Goal: Check status: Verify the current state of an ongoing process or item

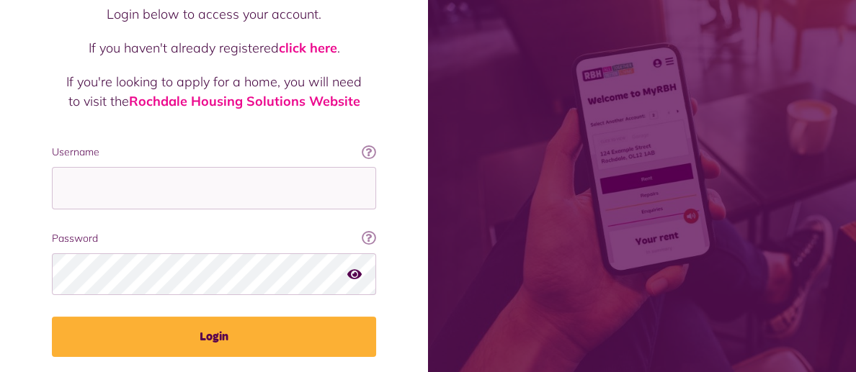
scroll to position [179, 0]
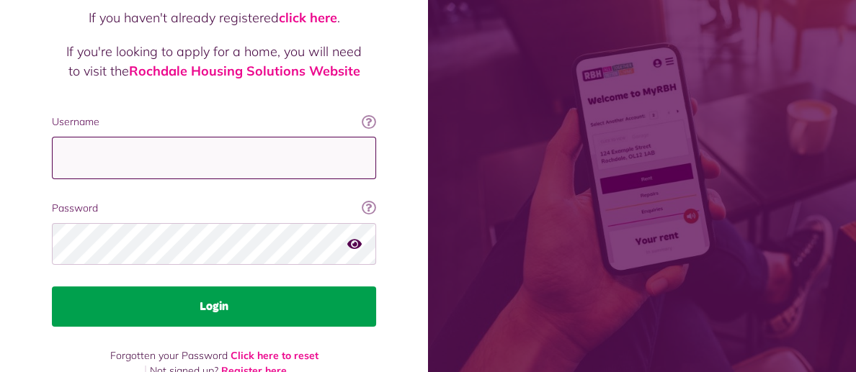
type input "**********"
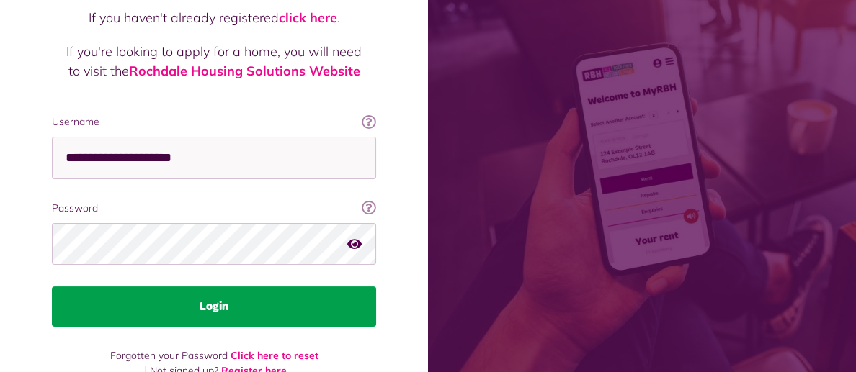
click at [215, 287] on button "Login" at bounding box center [214, 307] width 324 height 40
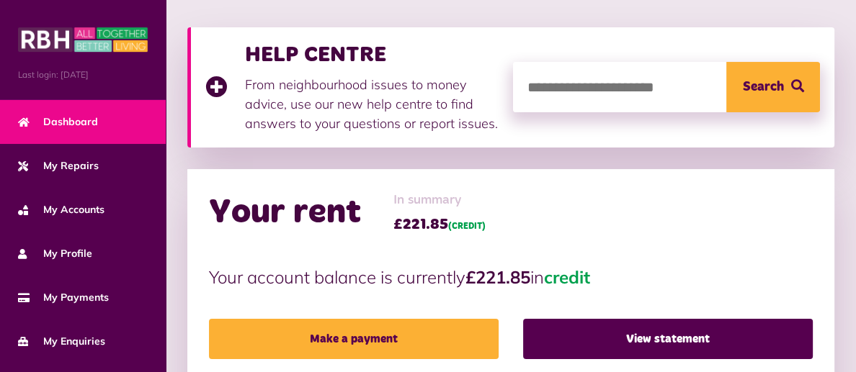
scroll to position [219, 0]
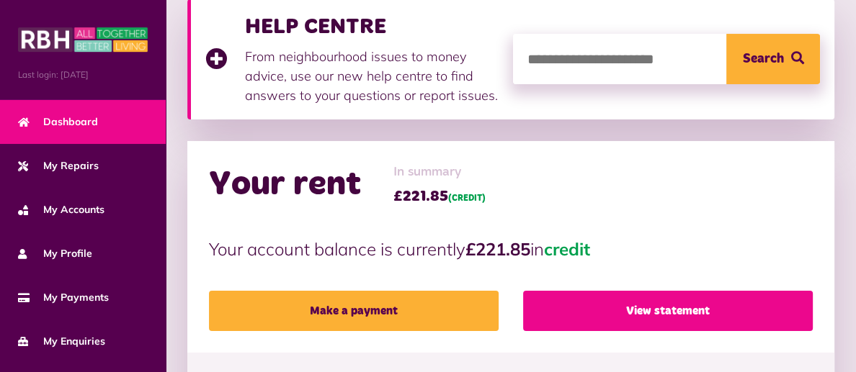
click at [675, 309] on link "View statement" at bounding box center [667, 311] width 289 height 40
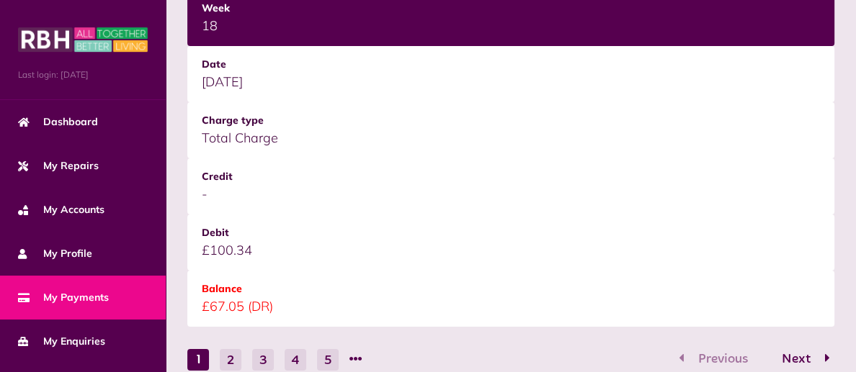
scroll to position [2098, 0]
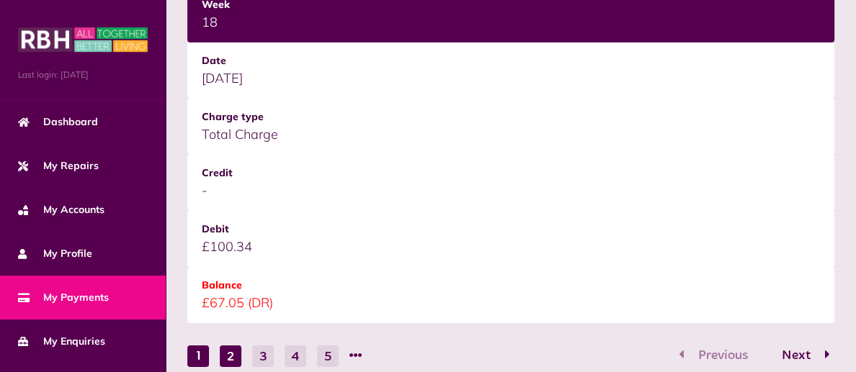
click at [230, 346] on button "2" at bounding box center [231, 357] width 22 height 22
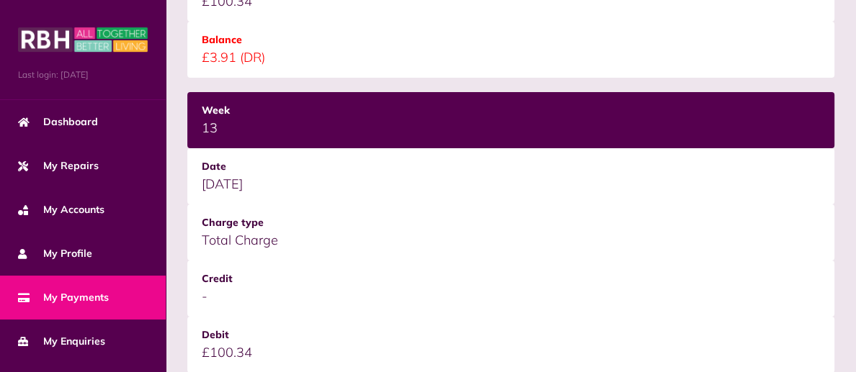
scroll to position [2206, 0]
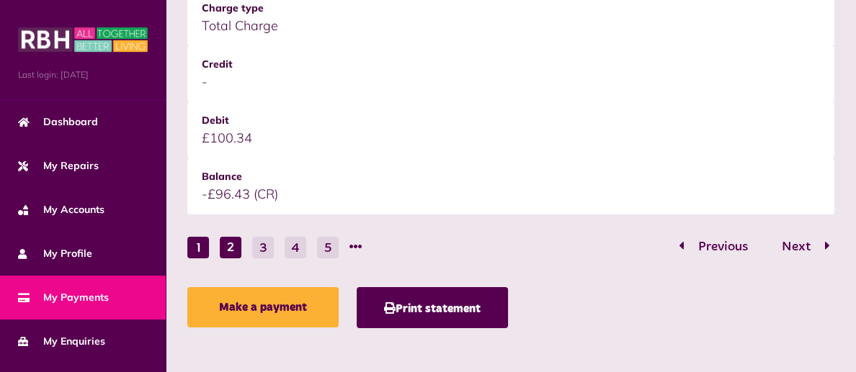
click at [192, 241] on button "1" at bounding box center [198, 248] width 22 height 22
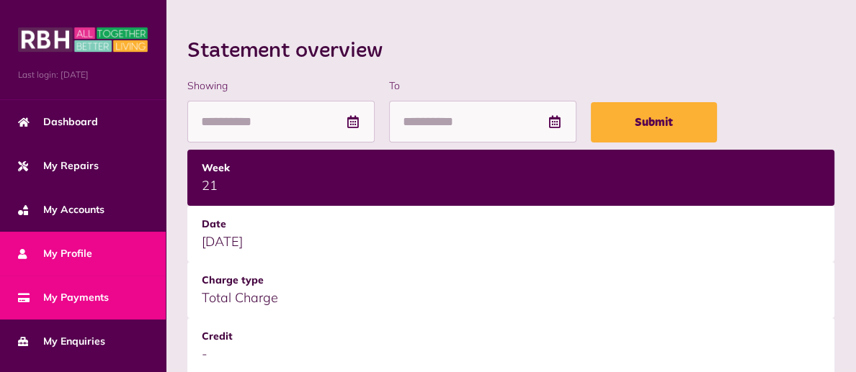
scroll to position [209, 0]
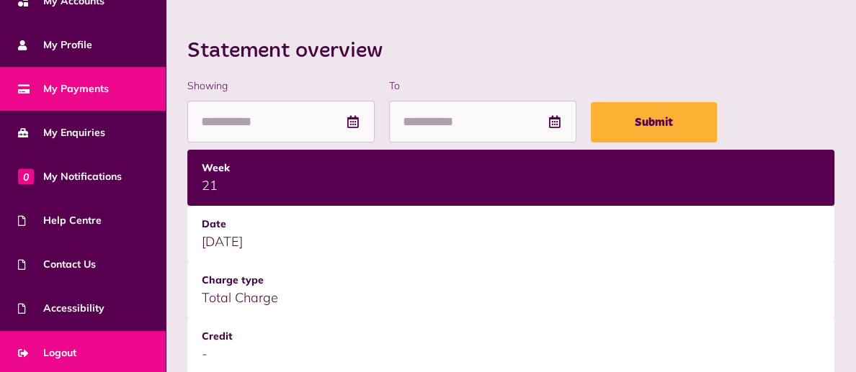
click at [63, 348] on span "Logout" at bounding box center [47, 353] width 58 height 15
